Goal: Task Accomplishment & Management: Use online tool/utility

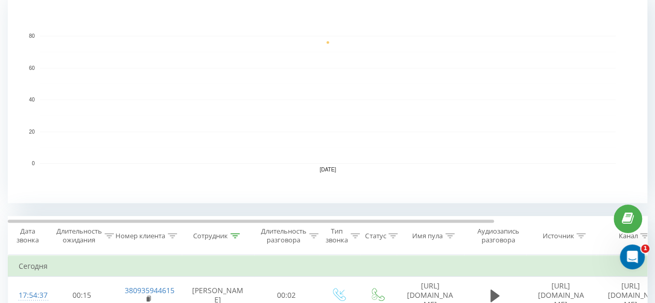
scroll to position [311, 0]
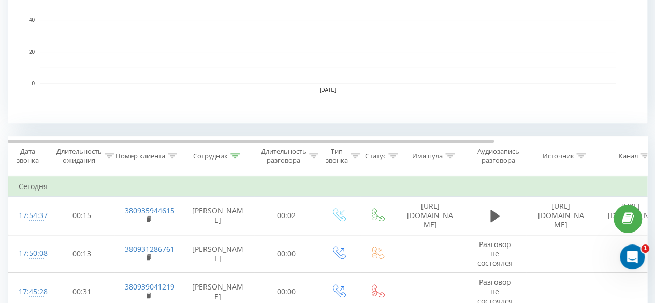
click at [233, 160] on th "Сотрудник" at bounding box center [218, 156] width 73 height 38
click at [236, 153] on icon at bounding box center [235, 155] width 9 height 5
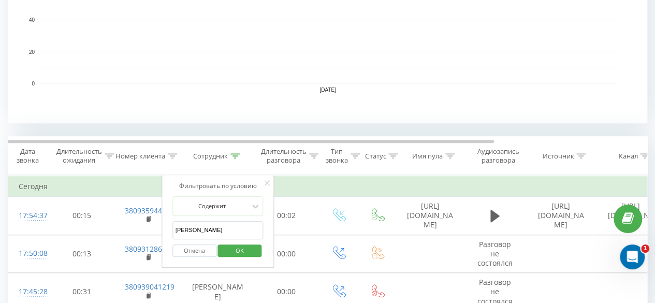
click at [225, 223] on input "пашничук" at bounding box center [217, 230] width 91 height 18
type input "п"
click at [232, 249] on span "OK" at bounding box center [239, 250] width 29 height 16
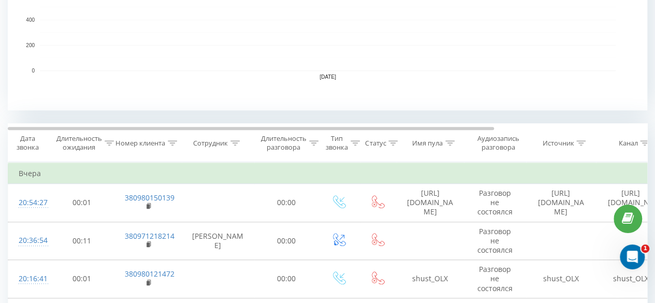
scroll to position [363, 0]
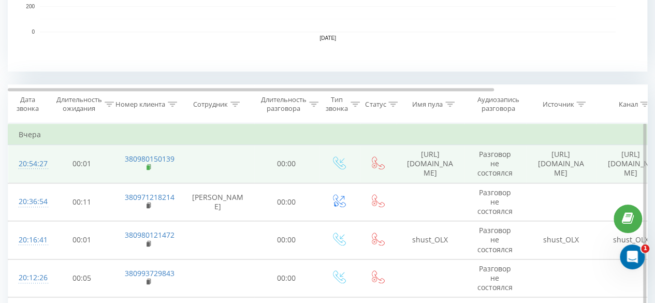
click at [149, 169] on icon at bounding box center [150, 167] width 6 height 7
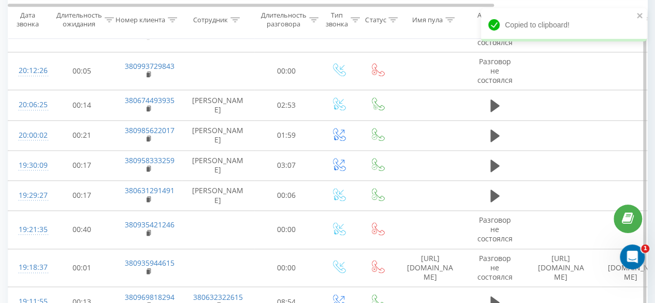
scroll to position [673, 0]
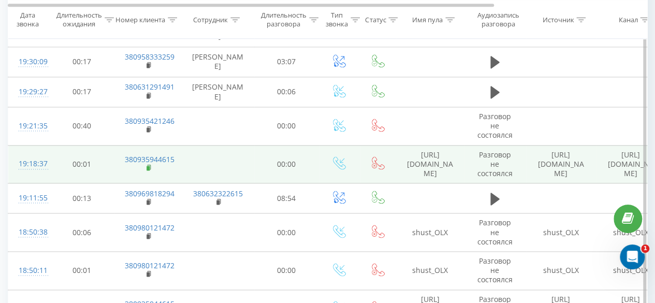
click at [148, 166] on rect at bounding box center [148, 168] width 3 height 5
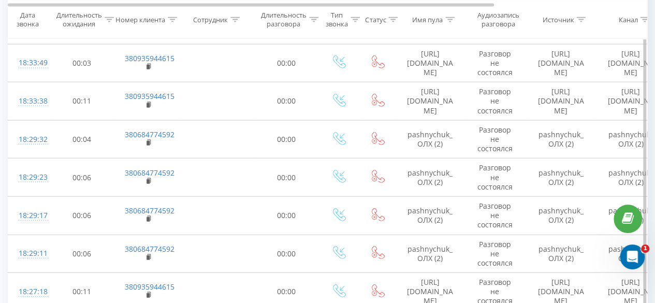
scroll to position [1191, 0]
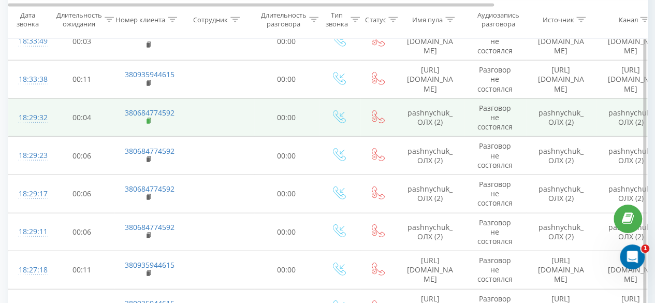
click at [148, 119] on rect at bounding box center [148, 121] width 3 height 5
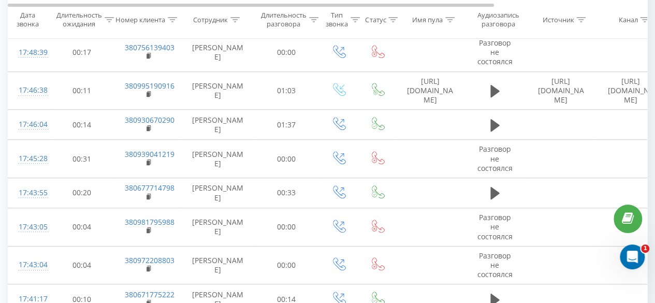
scroll to position [0, 0]
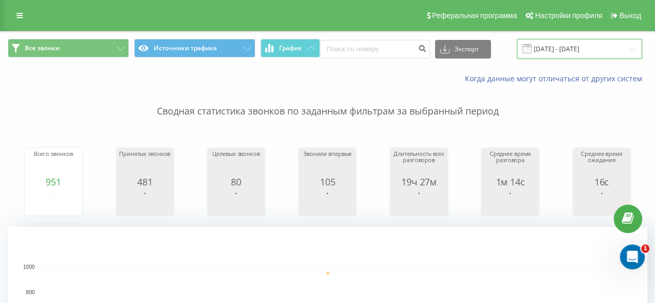
click at [549, 52] on input "[DATE] - [DATE]" at bounding box center [579, 49] width 125 height 20
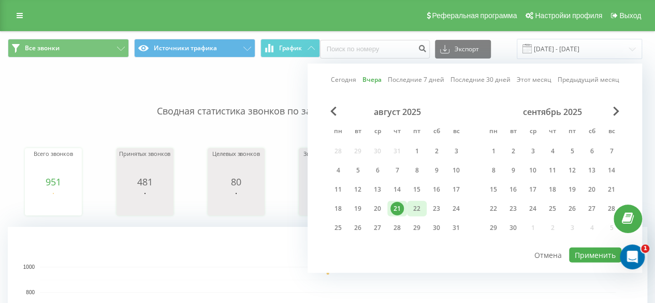
click at [422, 207] on div "22" at bounding box center [416, 208] width 13 height 13
click at [593, 250] on button "Применить" at bounding box center [595, 255] width 52 height 15
type input "[DATE] - [DATE]"
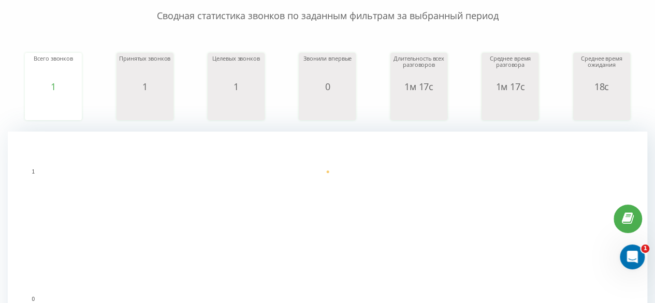
scroll to position [52, 0]
